Goal: Navigation & Orientation: Find specific page/section

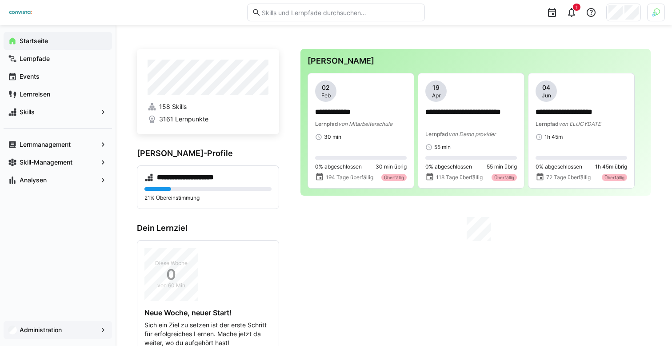
click at [0, 0] on app-navigation-label "Administration" at bounding box center [0, 0] width 0 height 0
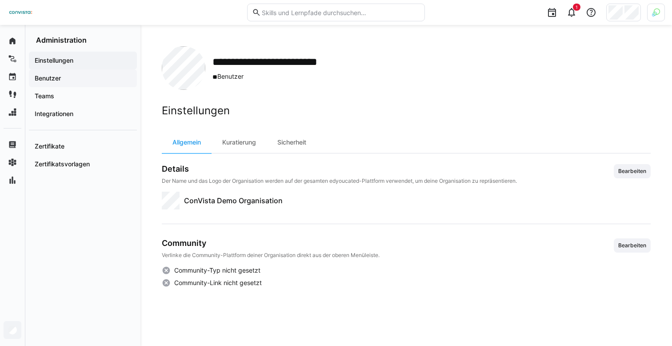
click at [99, 76] on span "Benutzer" at bounding box center [82, 78] width 99 height 9
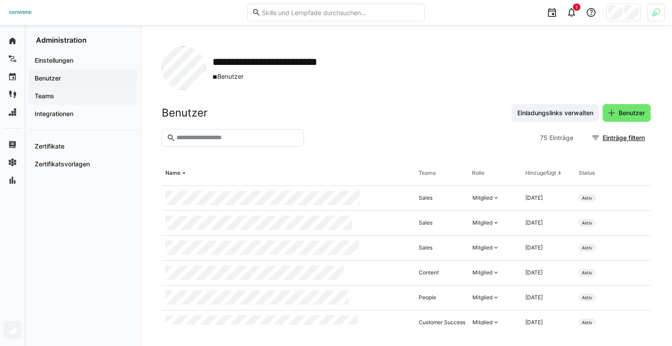
click at [90, 97] on span "Teams" at bounding box center [82, 96] width 99 height 9
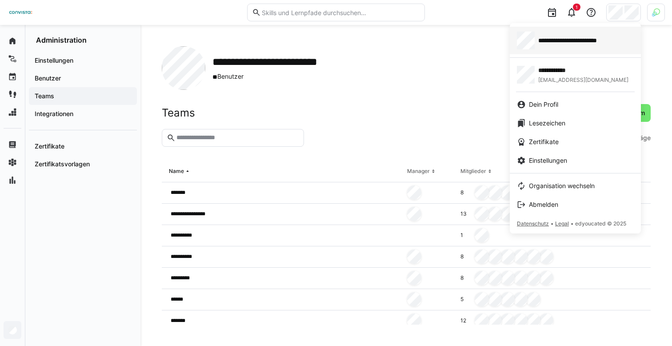
click at [580, 52] on link "**********" at bounding box center [575, 41] width 131 height 28
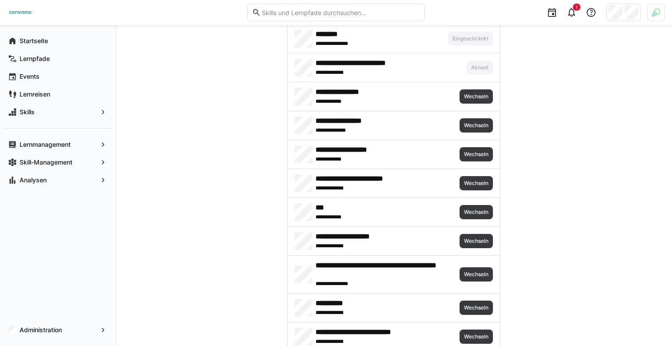
scroll to position [465, 0]
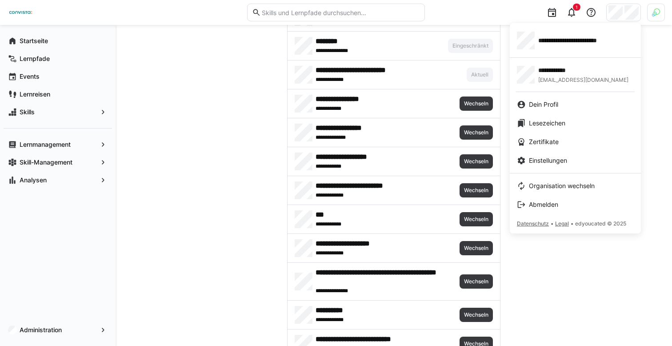
click at [649, 14] on div at bounding box center [336, 173] width 672 height 346
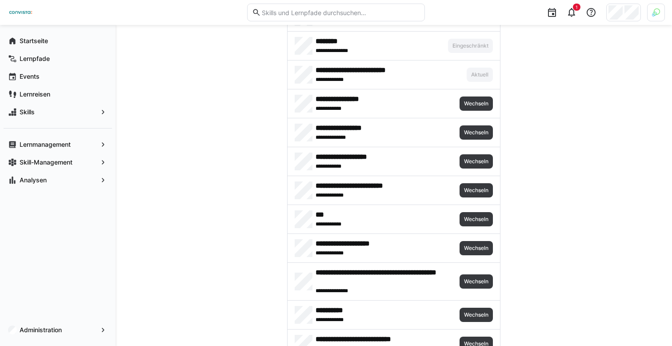
click at [649, 14] on div at bounding box center [656, 13] width 18 height 18
click at [570, 104] on span "Aktivieren" at bounding box center [559, 104] width 28 height 7
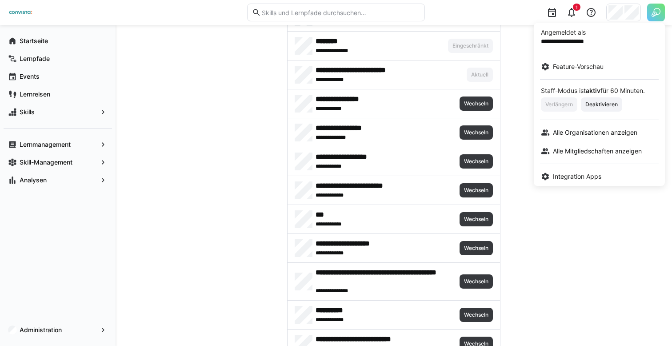
click at [615, 7] on div at bounding box center [336, 173] width 672 height 346
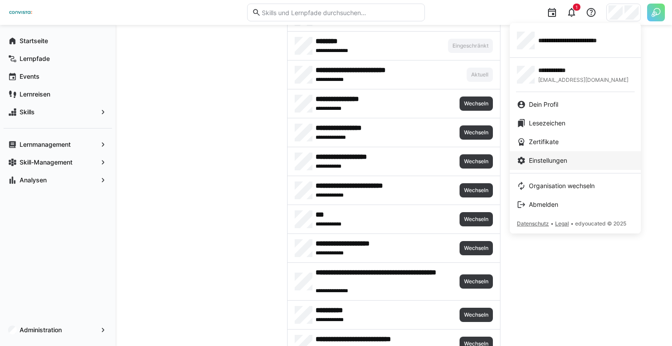
click at [548, 161] on span "Einstellungen" at bounding box center [548, 160] width 38 height 9
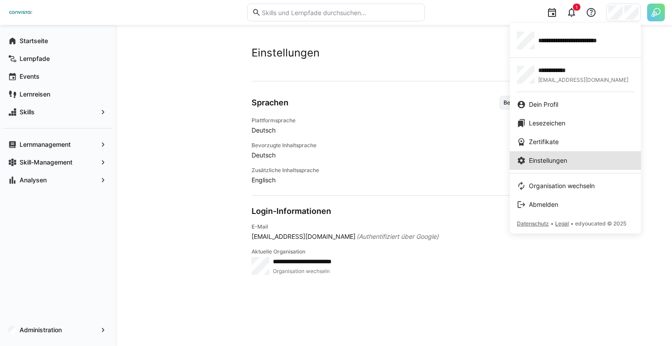
click at [446, 59] on div at bounding box center [336, 173] width 672 height 346
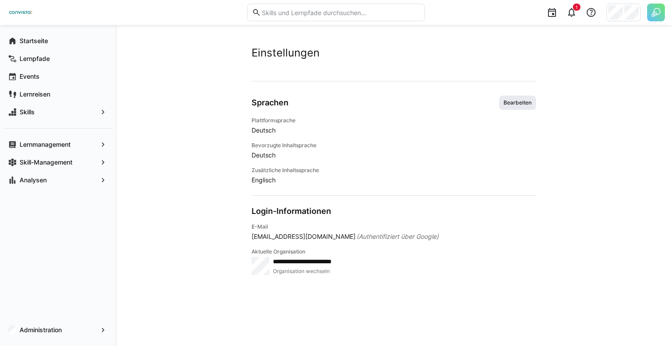
click at [525, 103] on span "Bearbeiten" at bounding box center [518, 102] width 30 height 7
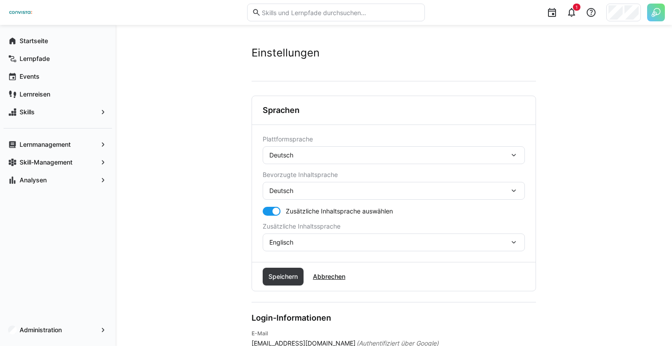
click at [412, 156] on div "Deutsch" at bounding box center [389, 155] width 240 height 8
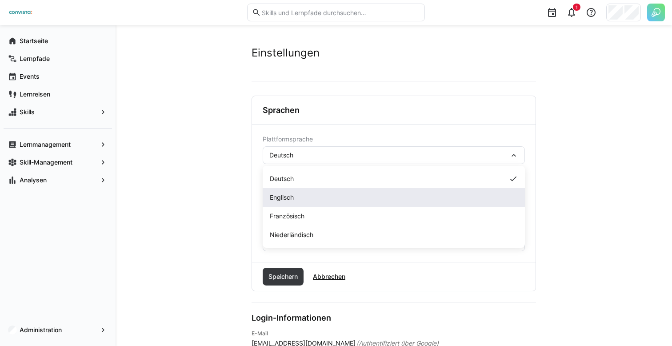
click at [372, 195] on div "Englisch" at bounding box center [394, 197] width 248 height 9
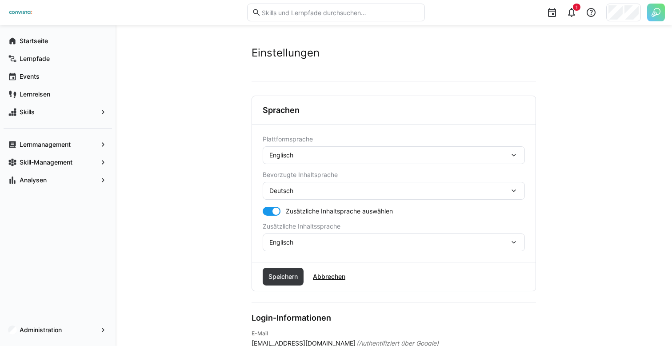
click at [365, 159] on div "Englisch" at bounding box center [389, 155] width 240 height 8
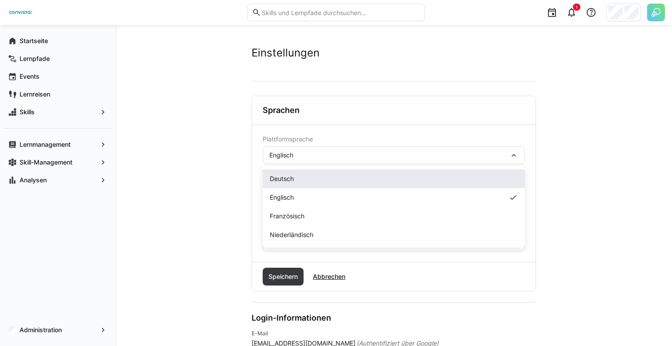
click at [346, 177] on div "Deutsch" at bounding box center [394, 178] width 248 height 9
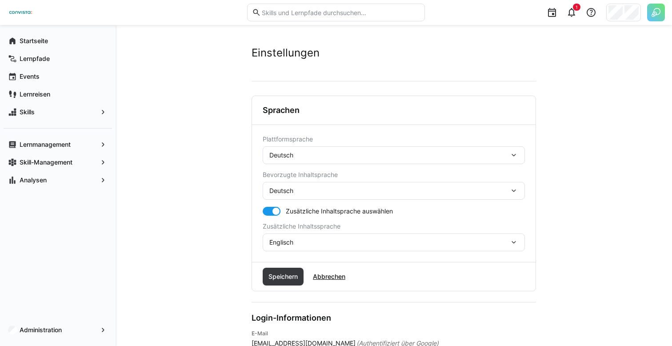
click at [623, 17] on div at bounding box center [623, 13] width 35 height 18
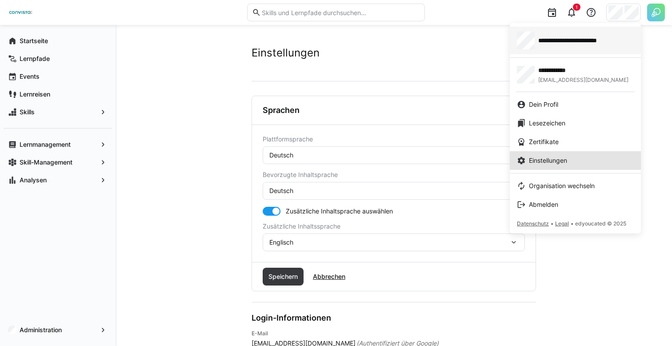
click at [580, 50] on link "**********" at bounding box center [575, 41] width 131 height 28
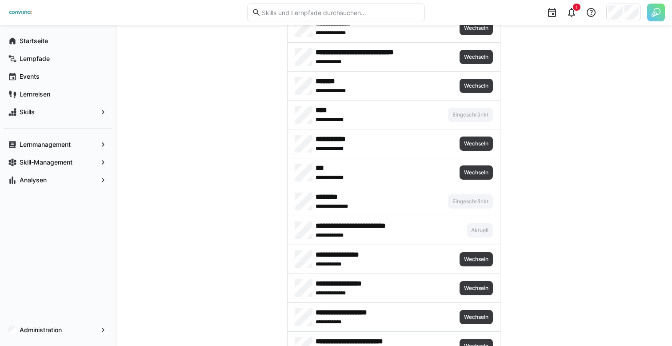
scroll to position [328, 0]
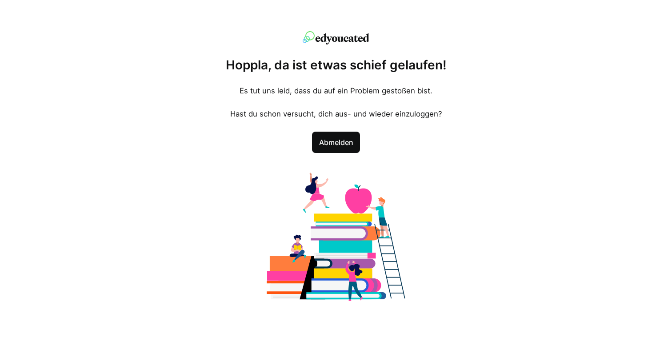
click at [323, 136] on span "Abmelden" at bounding box center [336, 142] width 48 height 21
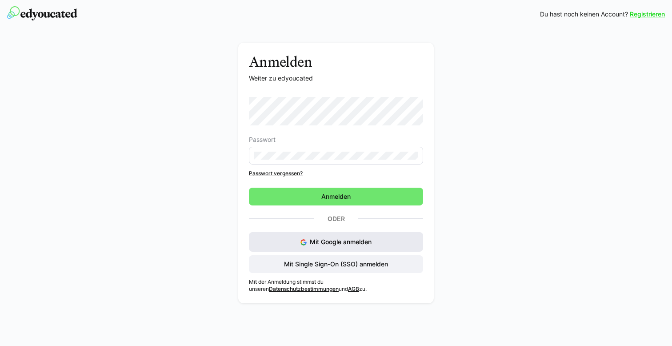
click at [362, 240] on span "Mit Google anmelden" at bounding box center [341, 242] width 62 height 8
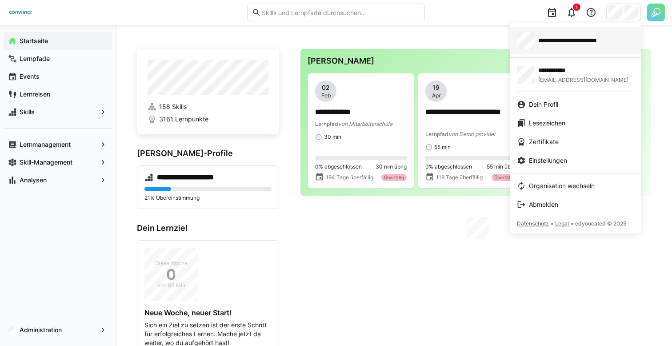
click at [582, 48] on div "**********" at bounding box center [575, 41] width 117 height 18
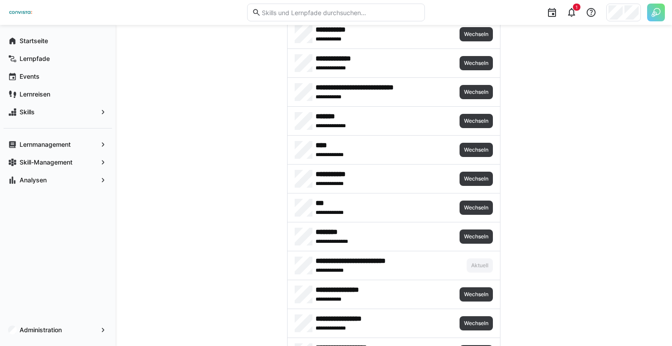
scroll to position [322, 0]
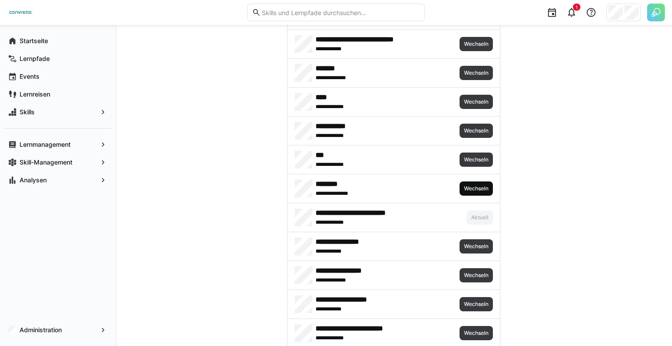
click at [465, 189] on span "Wechseln" at bounding box center [476, 188] width 26 height 7
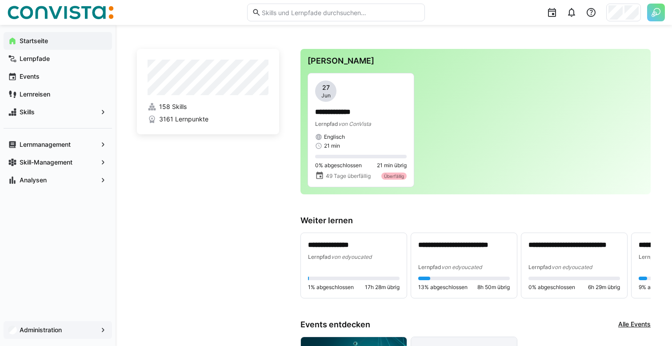
click at [0, 0] on app-navigation-label "Administration" at bounding box center [0, 0] width 0 height 0
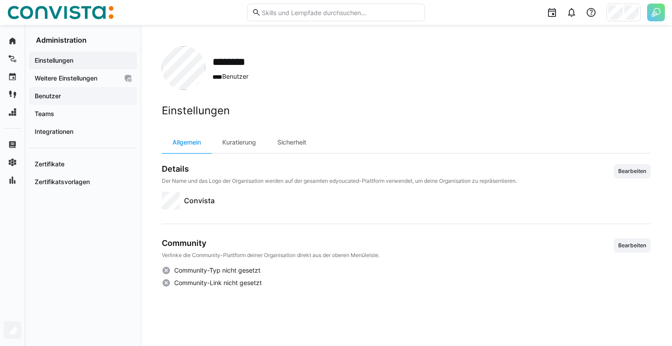
click at [70, 96] on span "Benutzer" at bounding box center [82, 96] width 99 height 9
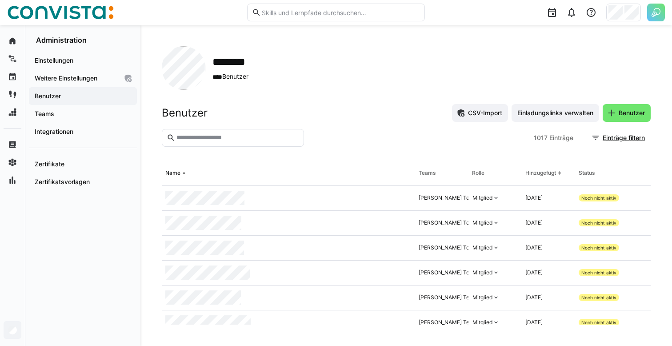
click at [224, 136] on input "text" at bounding box center [238, 138] width 124 height 8
type input "**********"
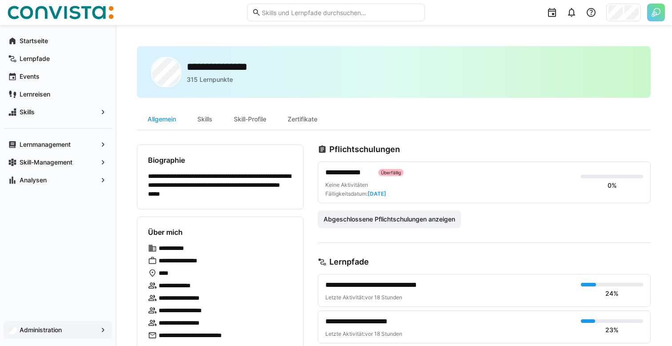
click at [0, 0] on app-navigation-label "Administration" at bounding box center [0, 0] width 0 height 0
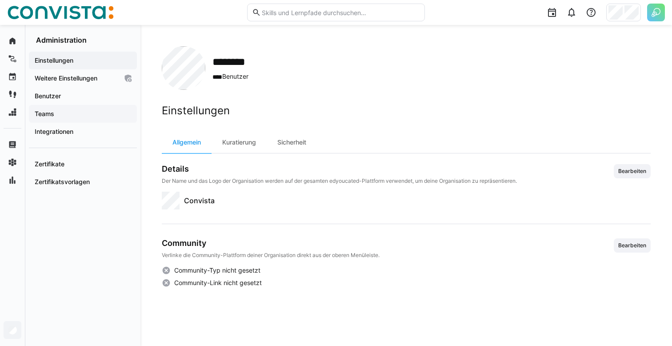
click at [81, 110] on span "Teams" at bounding box center [82, 113] width 99 height 9
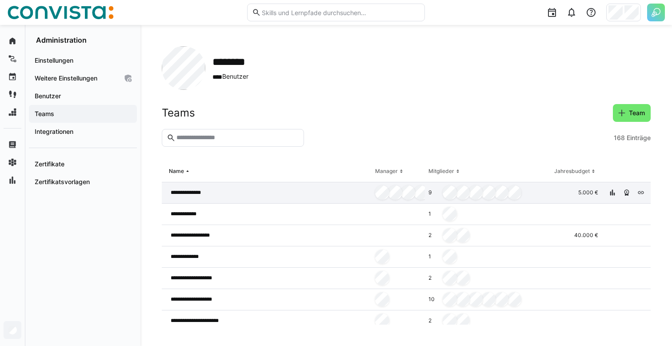
click at [253, 194] on div "**********" at bounding box center [267, 192] width 210 height 21
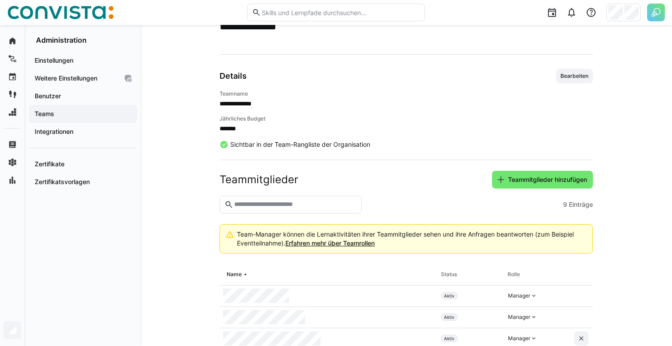
scroll to position [38, 0]
